Goal: Information Seeking & Learning: Learn about a topic

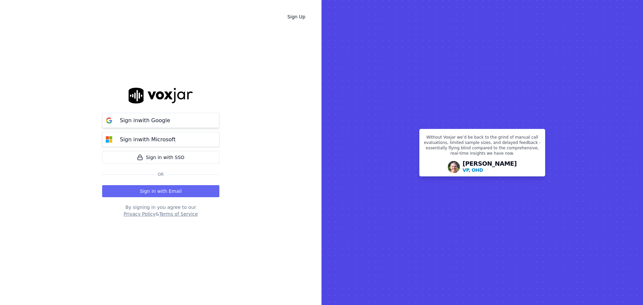
click at [148, 123] on p "Sign in with Google" at bounding box center [145, 121] width 50 height 8
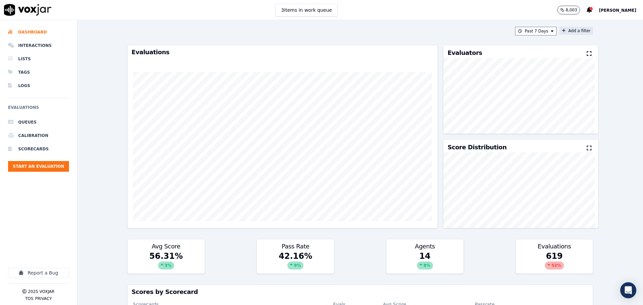
click at [560, 32] on button "Add a filter" at bounding box center [577, 31] width 34 height 8
click at [435, 61] on button "Fields" at bounding box center [444, 62] width 64 height 11
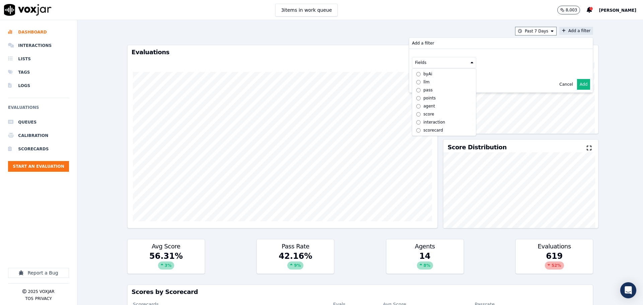
scroll to position [5, 0]
click at [425, 128] on div "scorecard" at bounding box center [433, 130] width 20 height 5
click at [446, 81] on button "Fields" at bounding box center [452, 76] width 64 height 11
click at [433, 89] on label "title" at bounding box center [452, 88] width 61 height 8
click at [492, 77] on button at bounding box center [535, 76] width 96 height 10
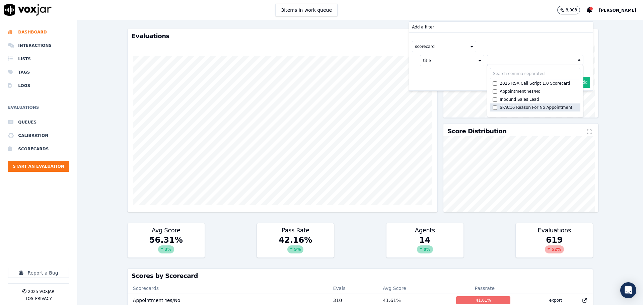
scroll to position [0, 0]
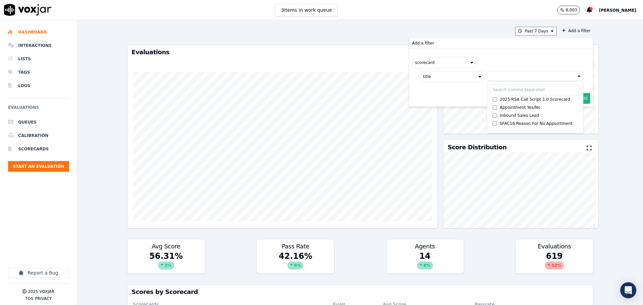
click at [433, 63] on button "scorecard" at bounding box center [444, 62] width 64 height 11
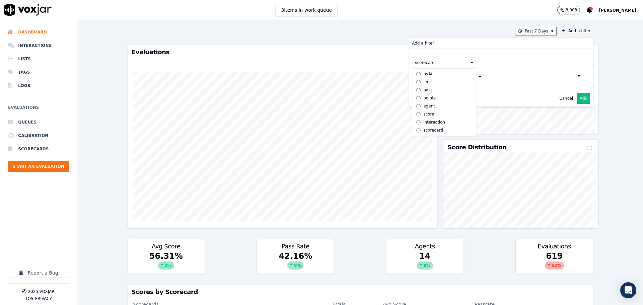
scroll to position [5, 0]
click at [426, 120] on div "interaction" at bounding box center [434, 122] width 22 height 5
click at [432, 78] on button "Fields" at bounding box center [452, 76] width 64 height 11
click at [420, 64] on button "interaction" at bounding box center [444, 62] width 64 height 11
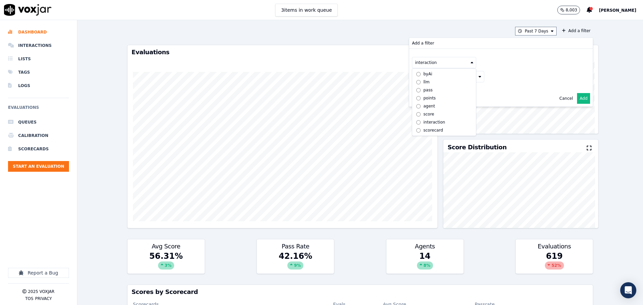
click at [427, 98] on label "points" at bounding box center [444, 98] width 61 height 8
click at [498, 66] on input "from:" at bounding box center [528, 66] width 65 height 13
click at [437, 61] on button "points" at bounding box center [444, 62] width 64 height 11
click at [431, 108] on label "agent" at bounding box center [444, 106] width 61 height 8
click at [439, 77] on button "Fields" at bounding box center [452, 76] width 64 height 11
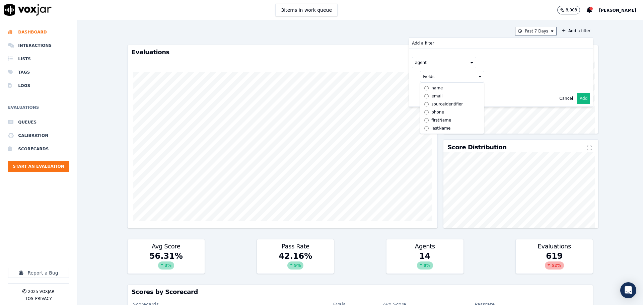
click at [425, 64] on button "agent" at bounding box center [444, 62] width 64 height 11
click at [427, 74] on label "byAi" at bounding box center [444, 74] width 61 height 8
click at [431, 62] on button "byAi" at bounding box center [444, 62] width 64 height 11
click at [429, 82] on label "llm" at bounding box center [444, 82] width 61 height 8
click at [488, 64] on button at bounding box center [527, 62] width 96 height 10
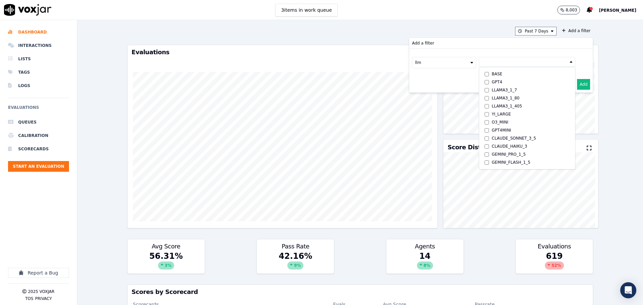
click at [433, 59] on button "llm" at bounding box center [444, 62] width 64 height 11
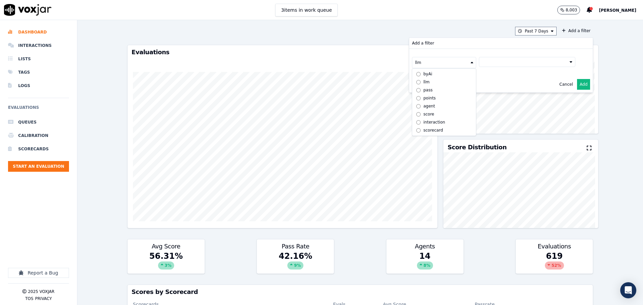
click at [426, 91] on label "pass" at bounding box center [444, 90] width 61 height 8
click at [431, 65] on button "pass" at bounding box center [444, 62] width 64 height 11
click at [423, 100] on div "points" at bounding box center [429, 97] width 12 height 5
click at [560, 106] on button "Cancel" at bounding box center [567, 107] width 14 height 5
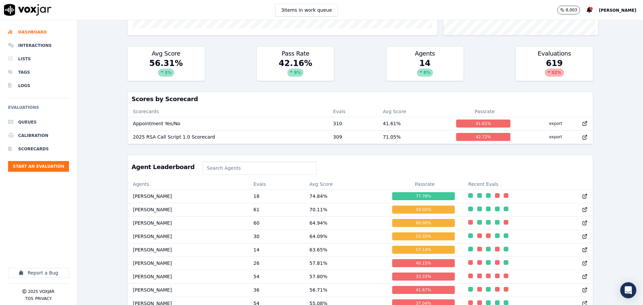
scroll to position [268, 0]
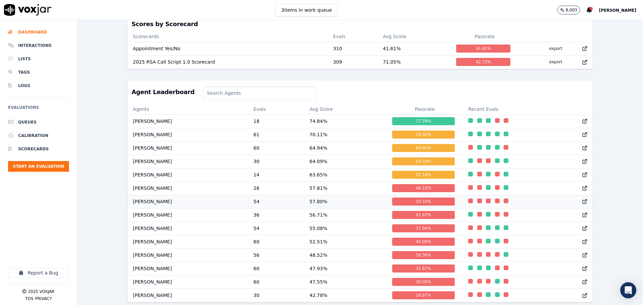
click at [146, 207] on td "[PERSON_NAME]" at bounding box center [188, 201] width 121 height 13
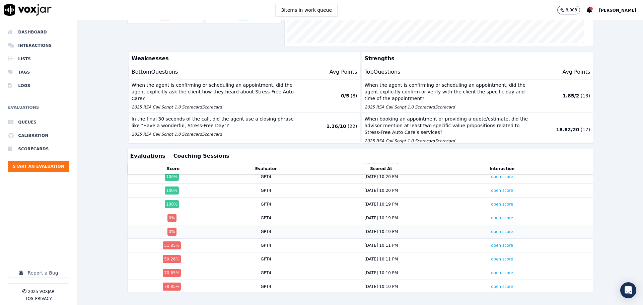
scroll to position [134, 0]
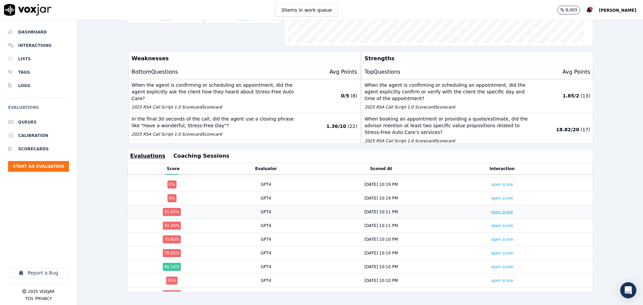
click at [491, 210] on link "open score" at bounding box center [502, 212] width 22 height 5
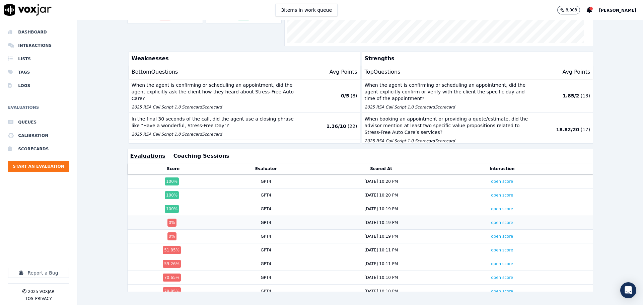
scroll to position [129, 0]
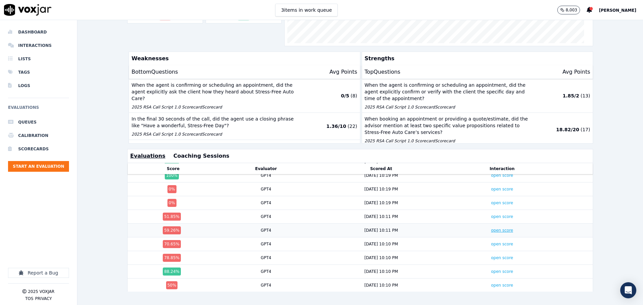
click at [491, 228] on link "open score" at bounding box center [502, 230] width 22 height 5
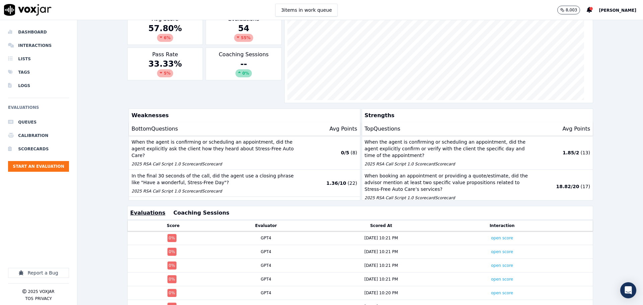
scroll to position [0, 0]
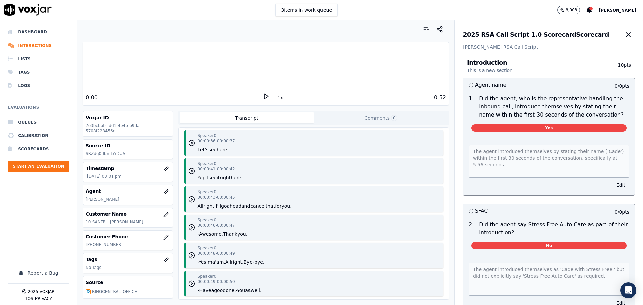
scroll to position [402, 0]
